Goal: Information Seeking & Learning: Learn about a topic

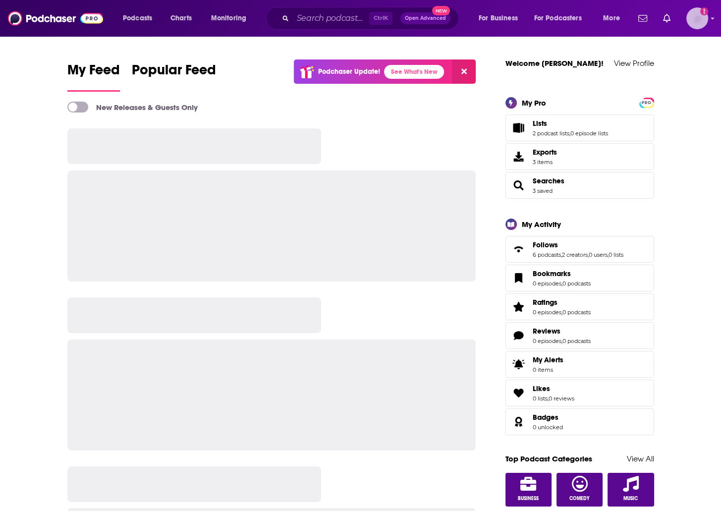
click at [697, 23] on img "Logged in as RobinBectel" at bounding box center [698, 18] width 22 height 22
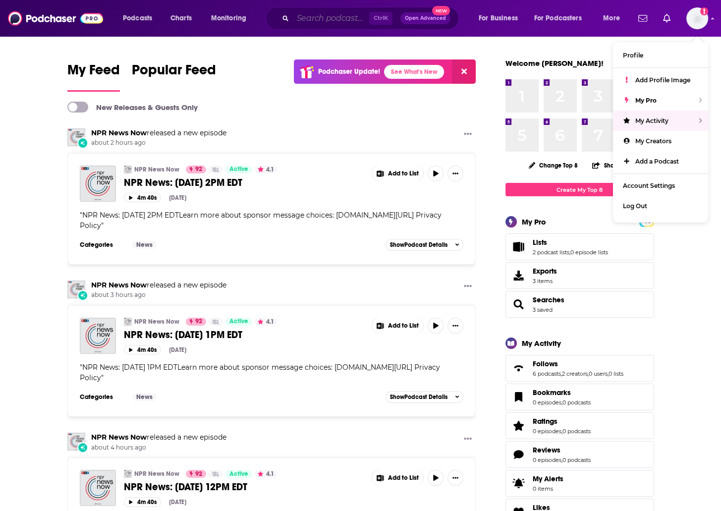
click at [310, 20] on input "Search podcasts, credits, & more..." at bounding box center [331, 18] width 76 height 16
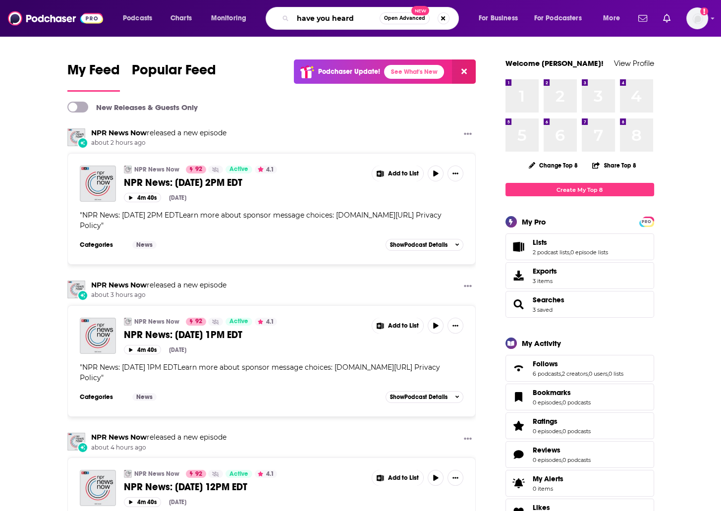
type input "have you heard"
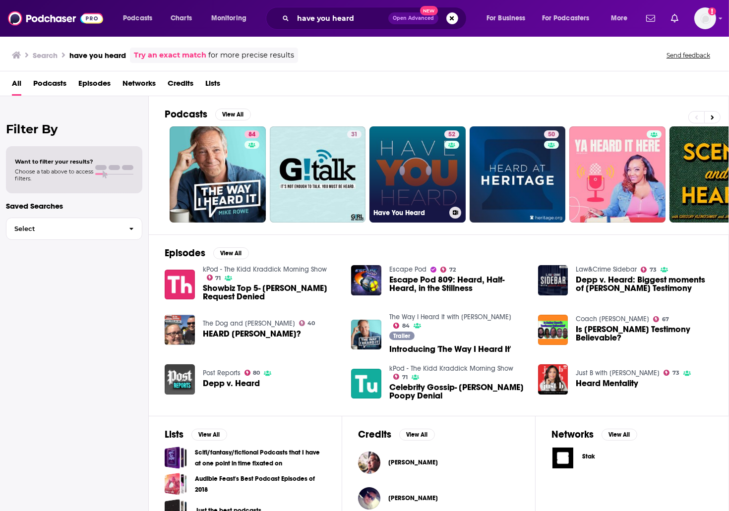
click at [407, 166] on link "52 Have You Heard" at bounding box center [417, 174] width 96 height 96
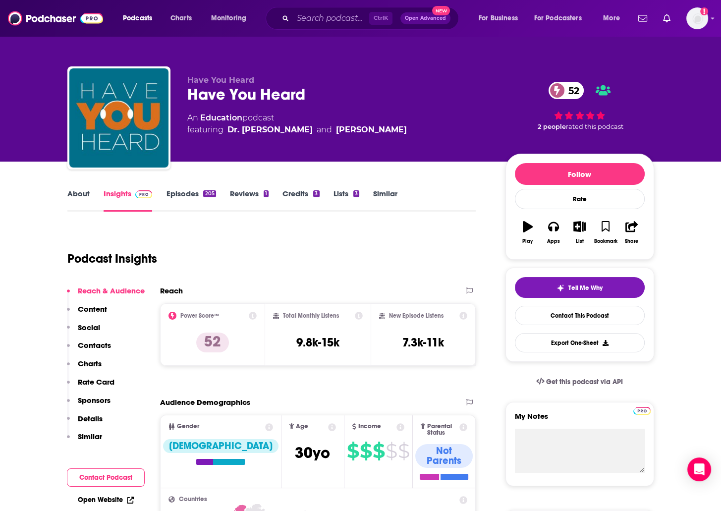
click at [77, 192] on link "About" at bounding box center [78, 200] width 22 height 23
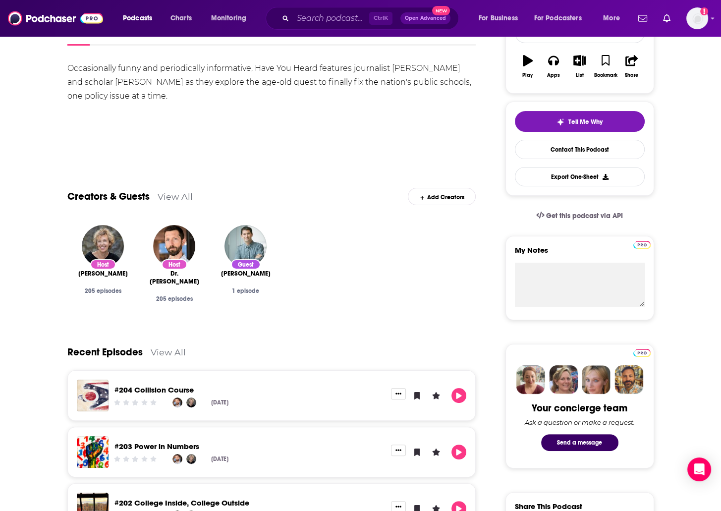
scroll to position [3, 0]
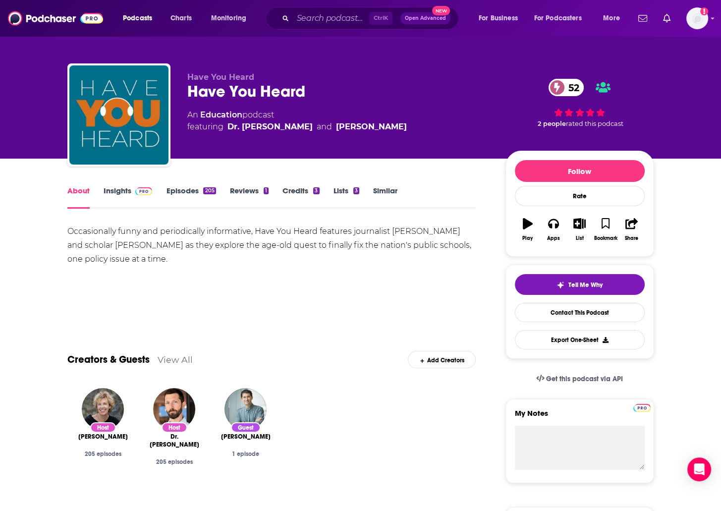
click at [297, 190] on link "Credits 3" at bounding box center [301, 197] width 37 height 23
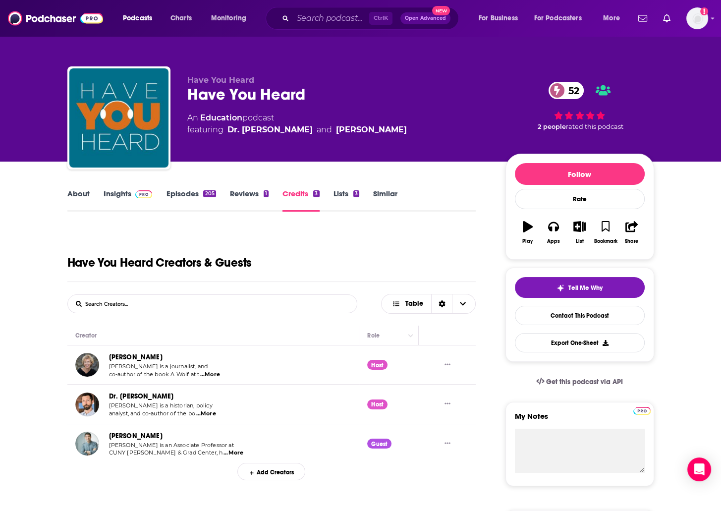
click at [111, 196] on link "Insights" at bounding box center [128, 200] width 49 height 23
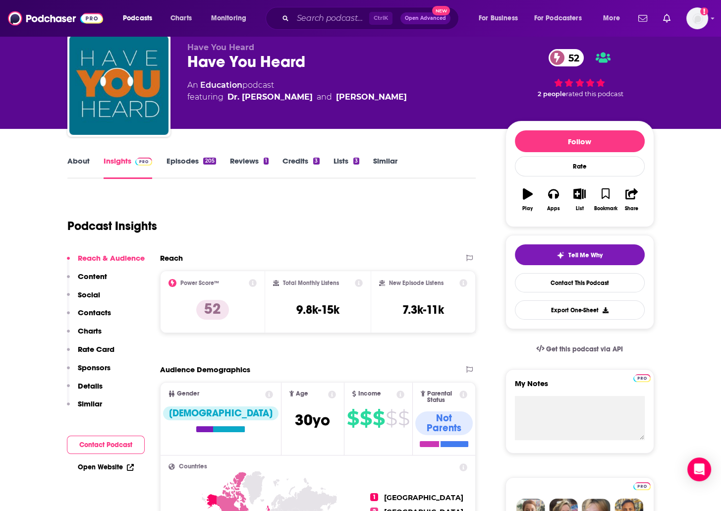
scroll to position [99, 0]
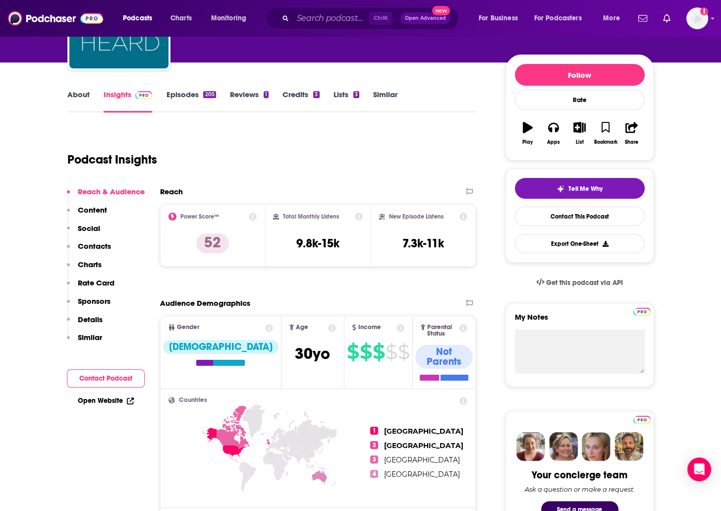
click at [96, 245] on p "Contacts" at bounding box center [94, 245] width 33 height 9
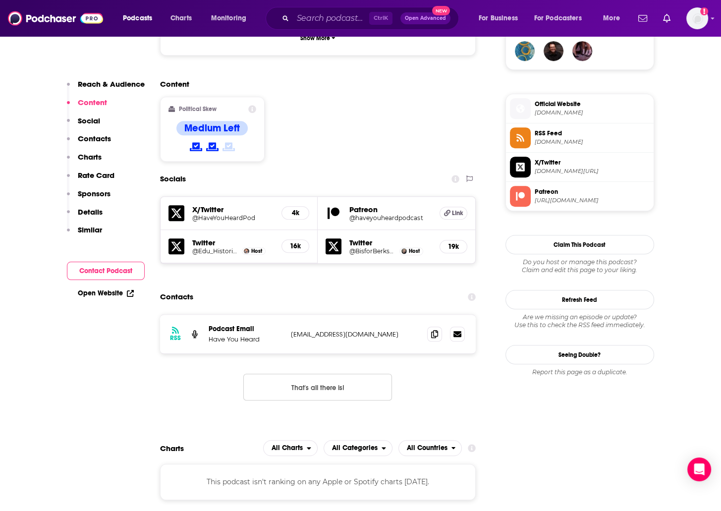
scroll to position [590, 0]
